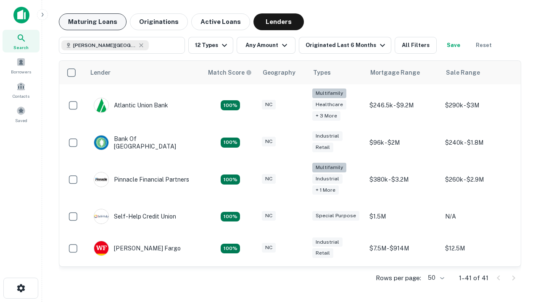
click at [92, 22] on button "Maturing Loans" at bounding box center [93, 21] width 68 height 17
